Goal: Use online tool/utility: Utilize a website feature to perform a specific function

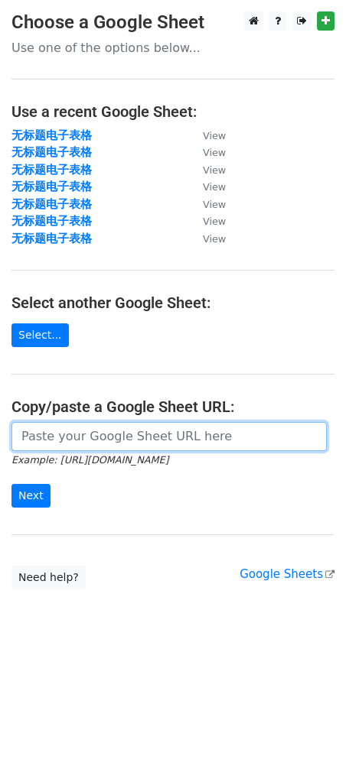
click at [81, 447] on input "url" at bounding box center [168, 436] width 315 height 29
paste input "[URL][DOMAIN_NAME]"
type input "[URL][DOMAIN_NAME]"
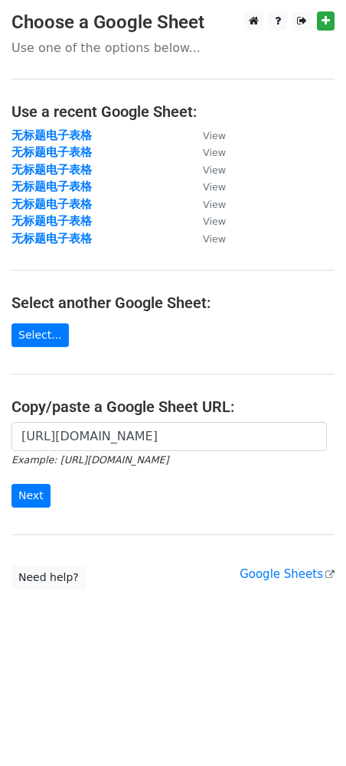
click at [37, 482] on form "[URL][DOMAIN_NAME] Example: [URL][DOMAIN_NAME] Next" at bounding box center [172, 465] width 323 height 86
click at [37, 489] on input "Next" at bounding box center [30, 496] width 39 height 24
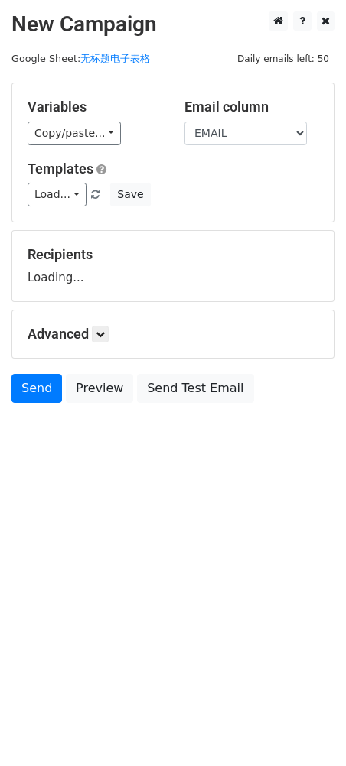
drag, startPoint x: 57, startPoint y: 161, endPoint x: 44, endPoint y: 146, distance: 20.0
click at [37, 148] on div "Variables Copy/paste... {{EMAIL}} {{NAME}} Email column EMAIL NAME Templates Lo…" at bounding box center [172, 152] width 321 height 138
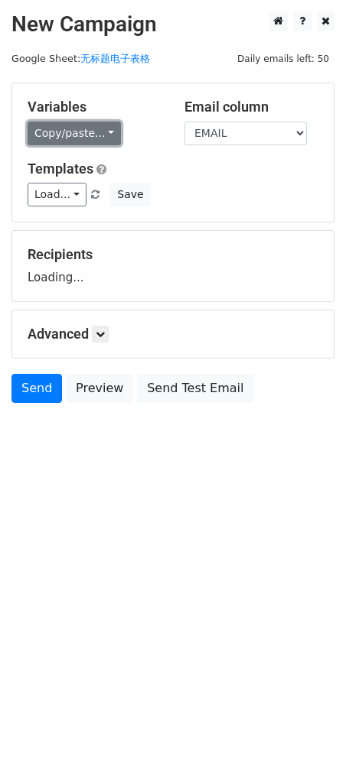
click at [67, 135] on link "Copy/paste..." at bounding box center [74, 134] width 93 height 24
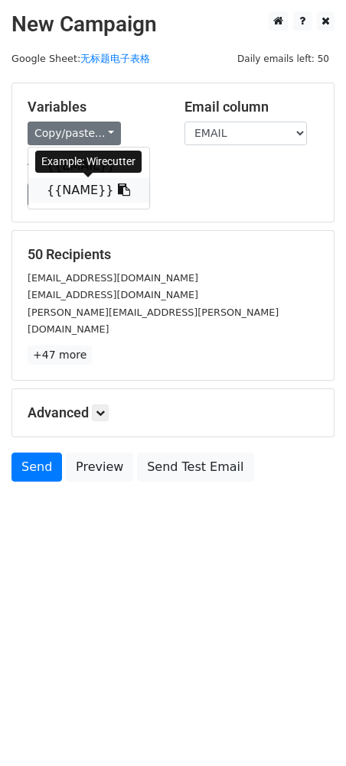
click at [71, 187] on link "{{NAME}}" at bounding box center [88, 190] width 121 height 24
